Goal: Information Seeking & Learning: Find specific fact

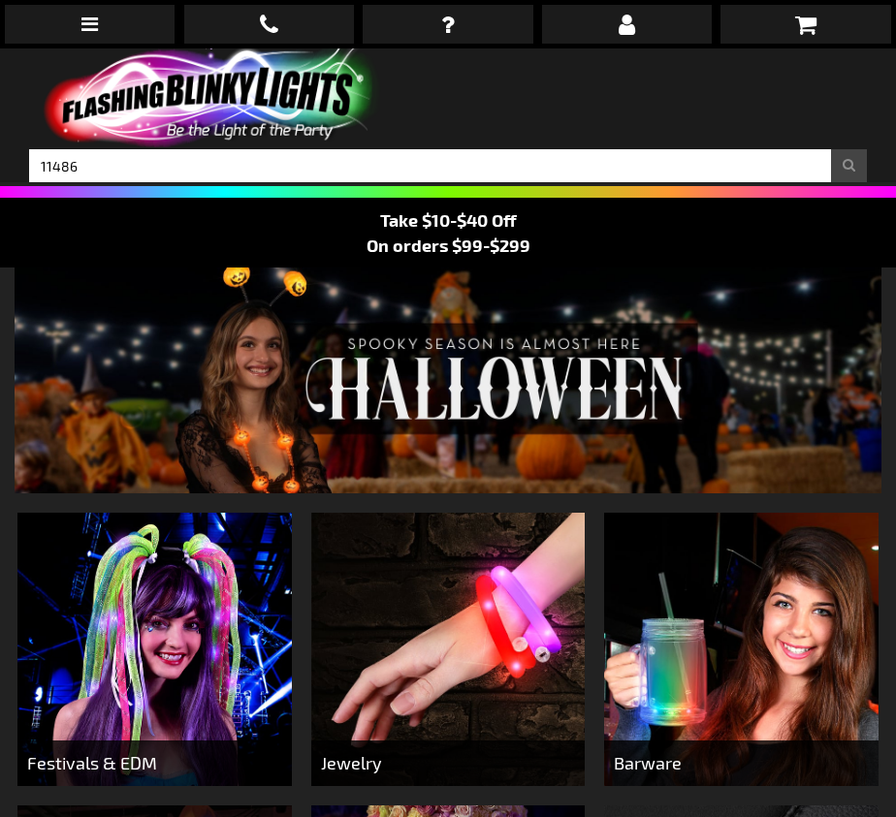
type input "11486"
click at [851, 163] on div "Close dialog Get 10% Off Subscribe and save today Unlock Offer Submit" at bounding box center [448, 408] width 896 height 817
click at [847, 163] on button "Search" at bounding box center [849, 165] width 36 height 33
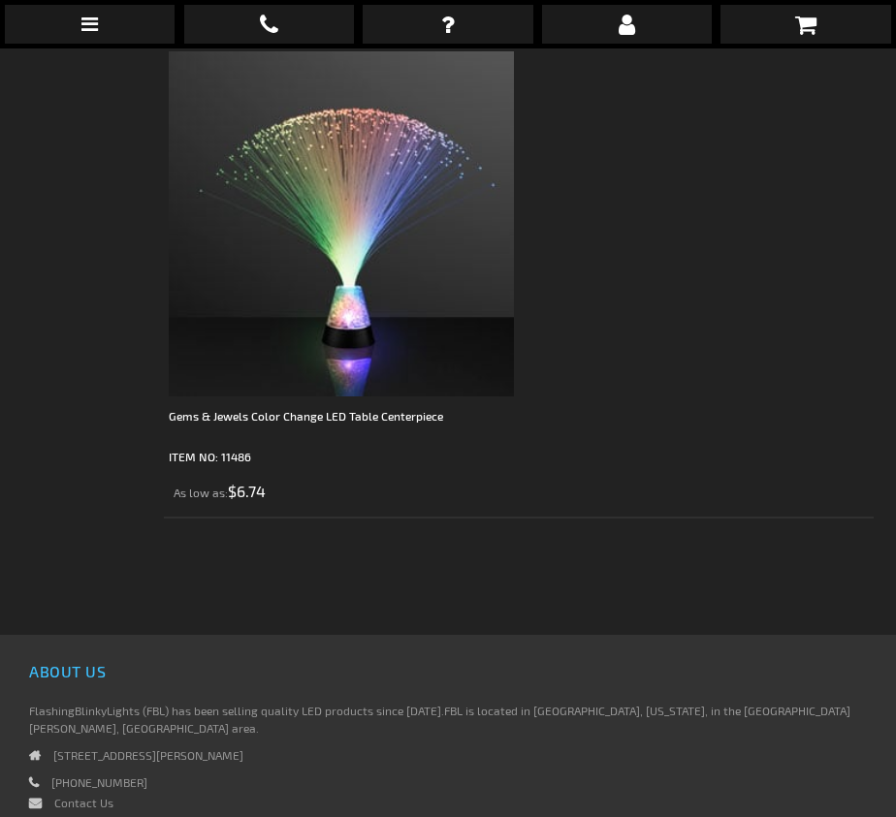
scroll to position [485, 0]
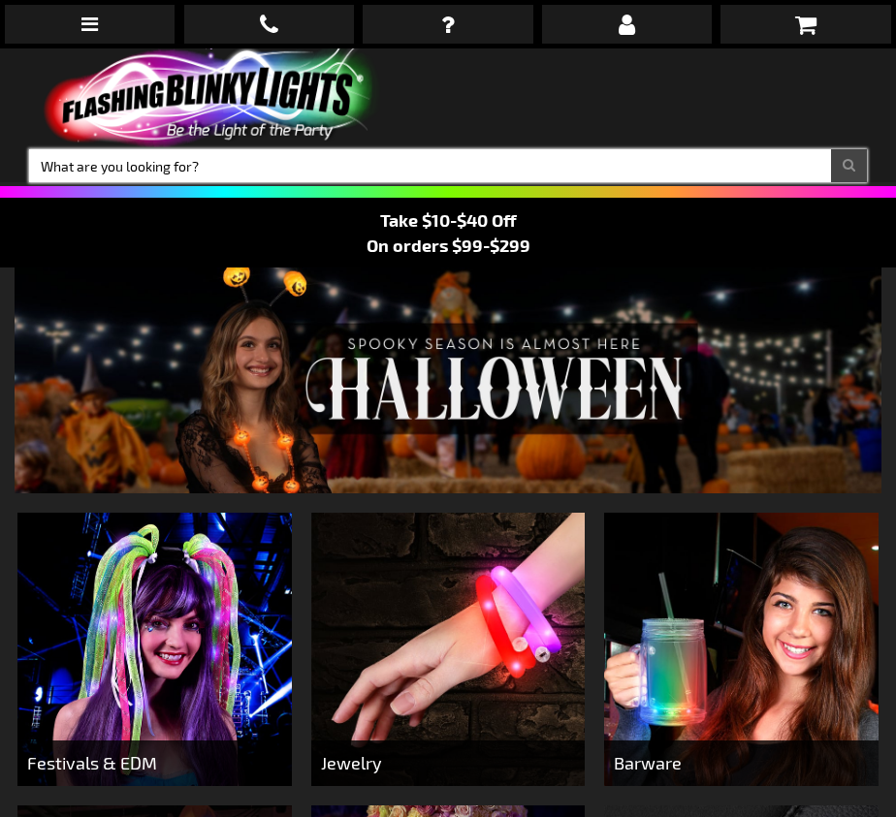
click at [132, 177] on input "Search" at bounding box center [447, 165] width 837 height 33
type input "10227"
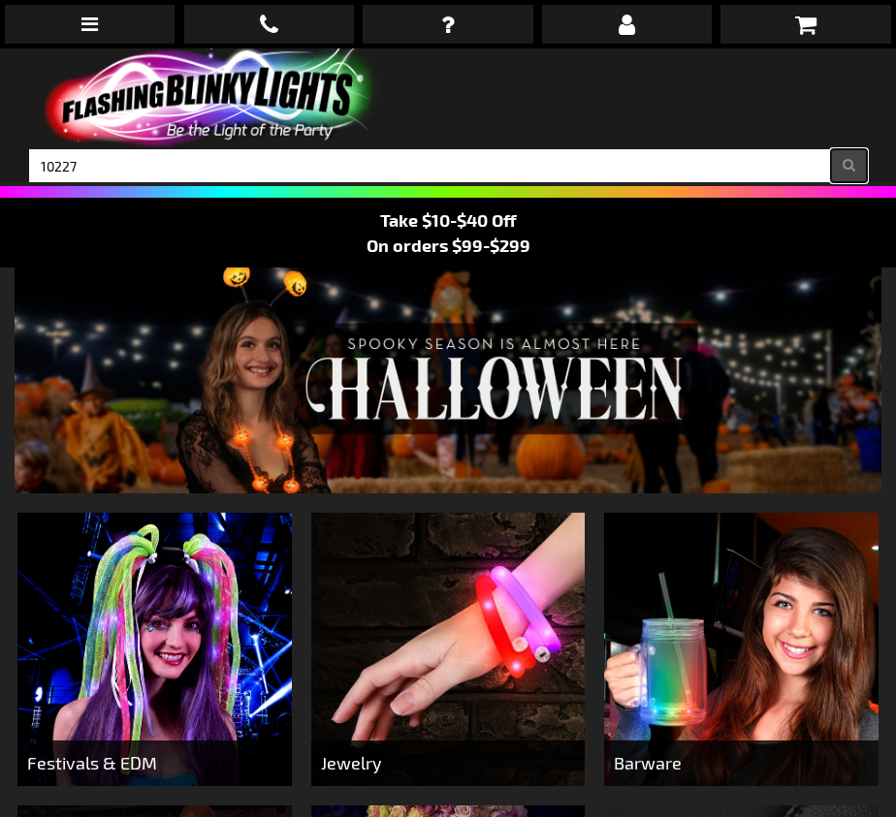
click at [845, 164] on button "Search" at bounding box center [849, 165] width 36 height 33
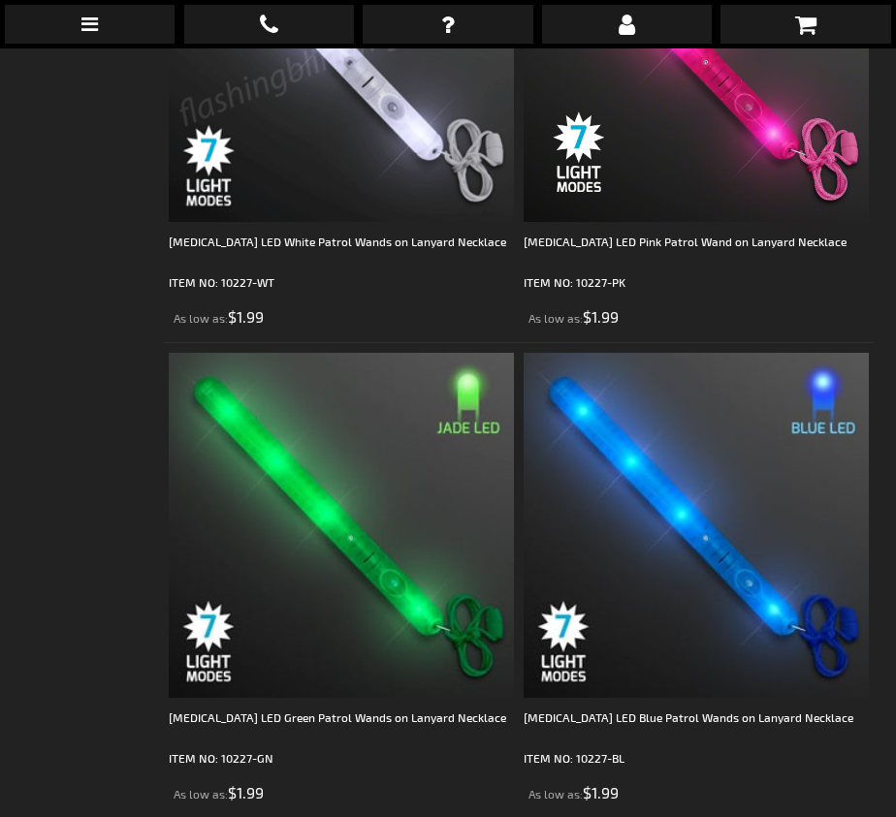
scroll to position [1551, 0]
